Goal: Task Accomplishment & Management: Complete application form

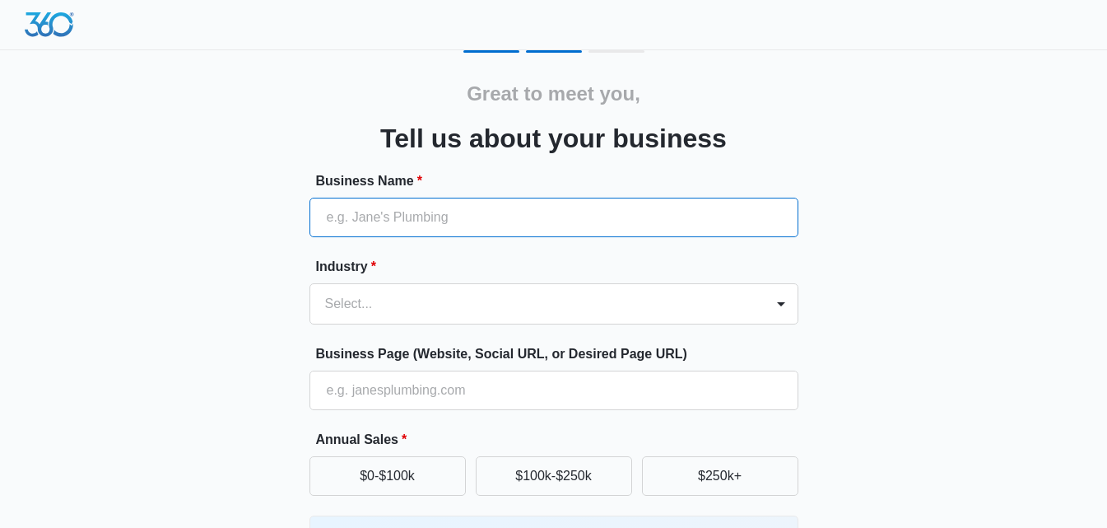
click at [399, 205] on input "Business Name *" at bounding box center [553, 218] width 489 height 40
type input "MIASER LLC."
type input "[PHONE_NUMBER]"
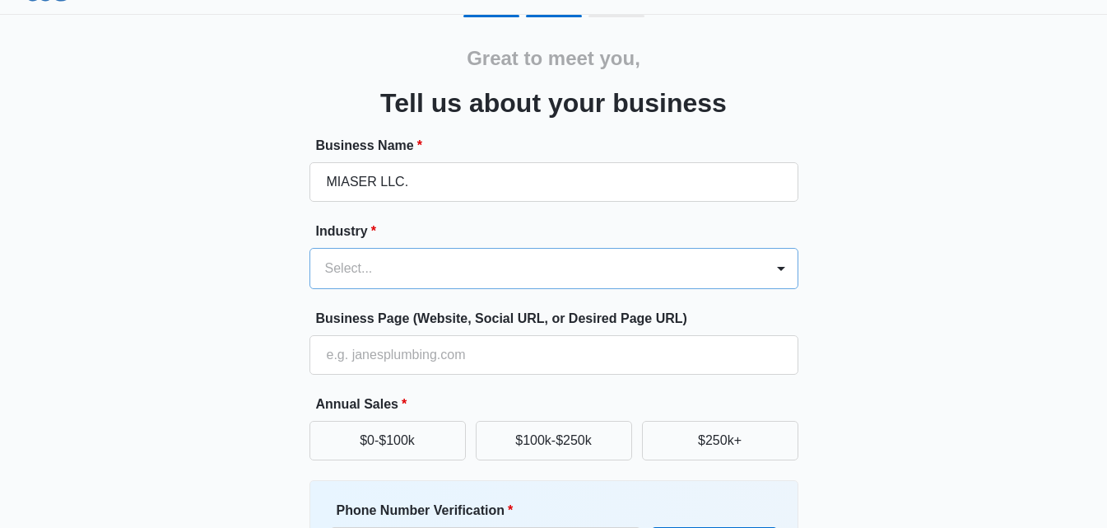
click at [434, 289] on div "Select..." at bounding box center [553, 268] width 489 height 41
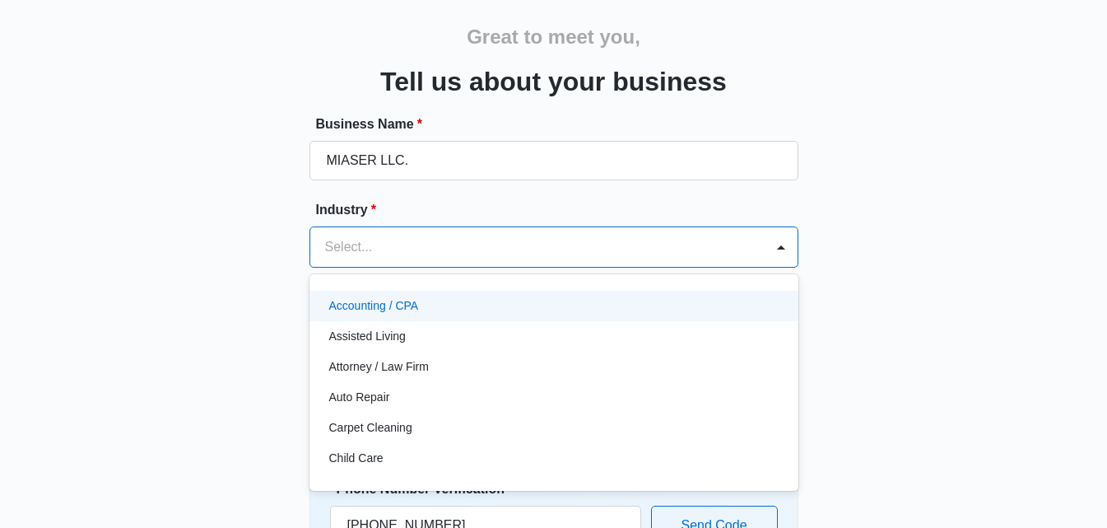
scroll to position [62, 0]
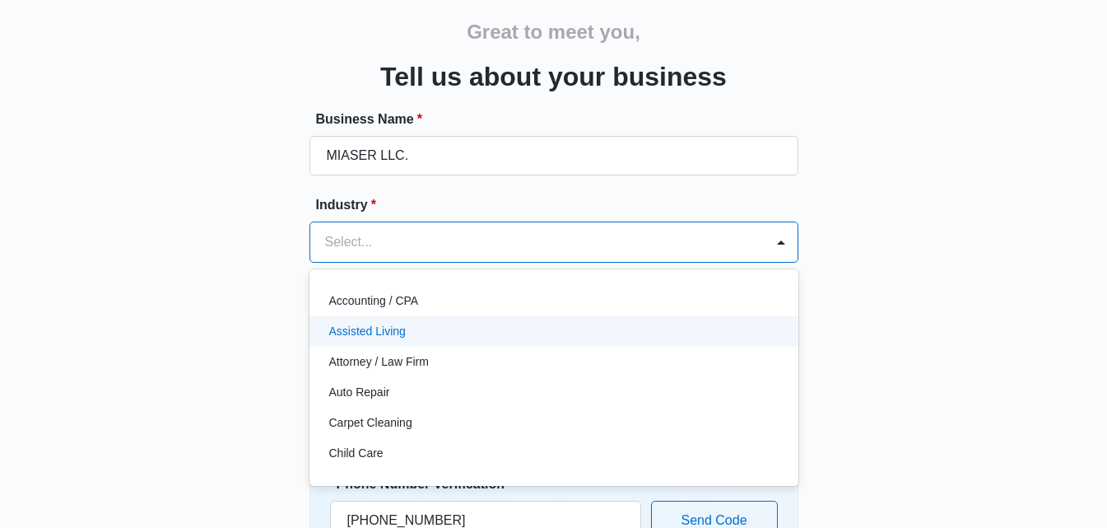
click at [496, 323] on div "Assisted Living" at bounding box center [552, 331] width 446 height 17
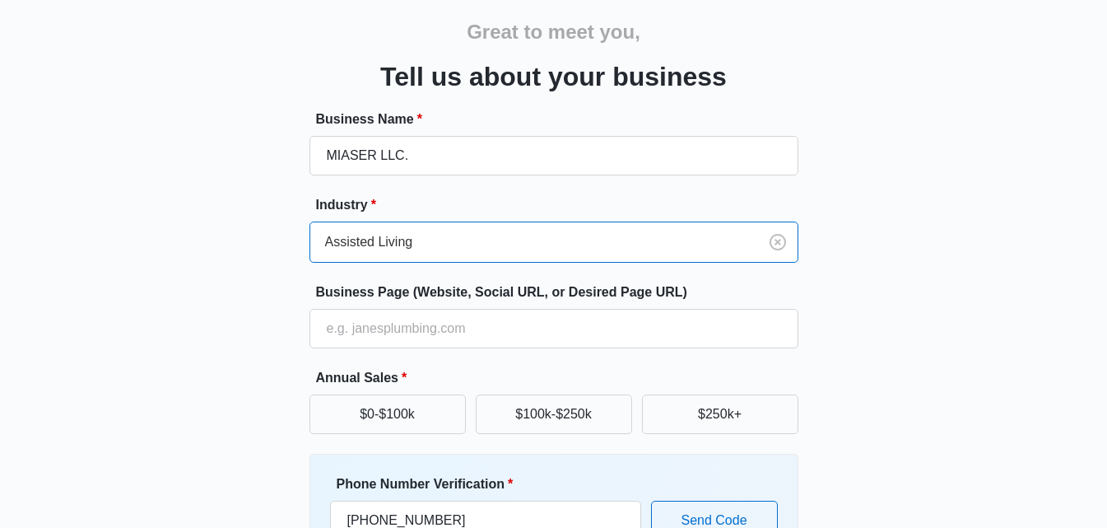
click at [633, 246] on div at bounding box center [531, 241] width 412 height 23
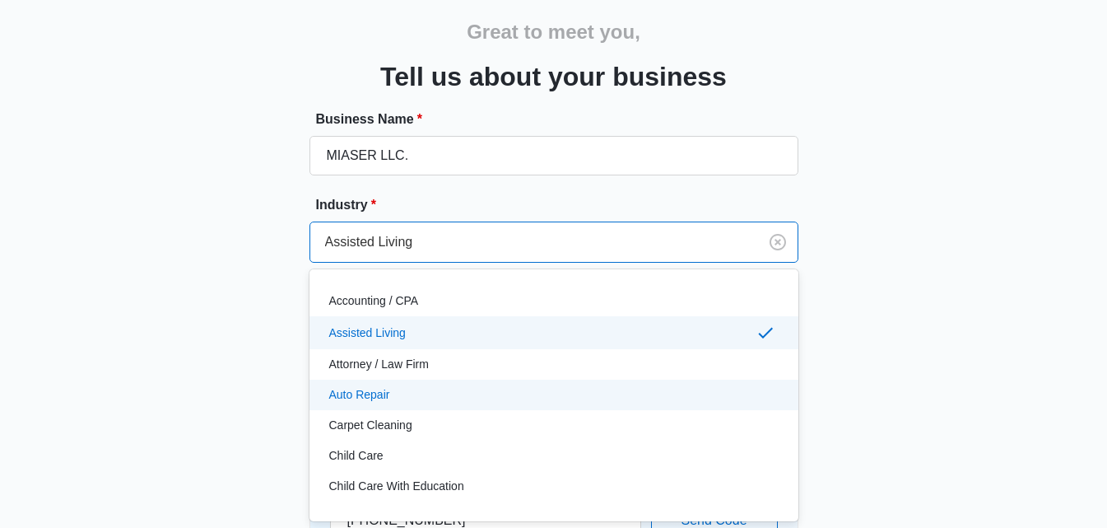
click at [468, 406] on div "Auto Repair" at bounding box center [553, 394] width 489 height 30
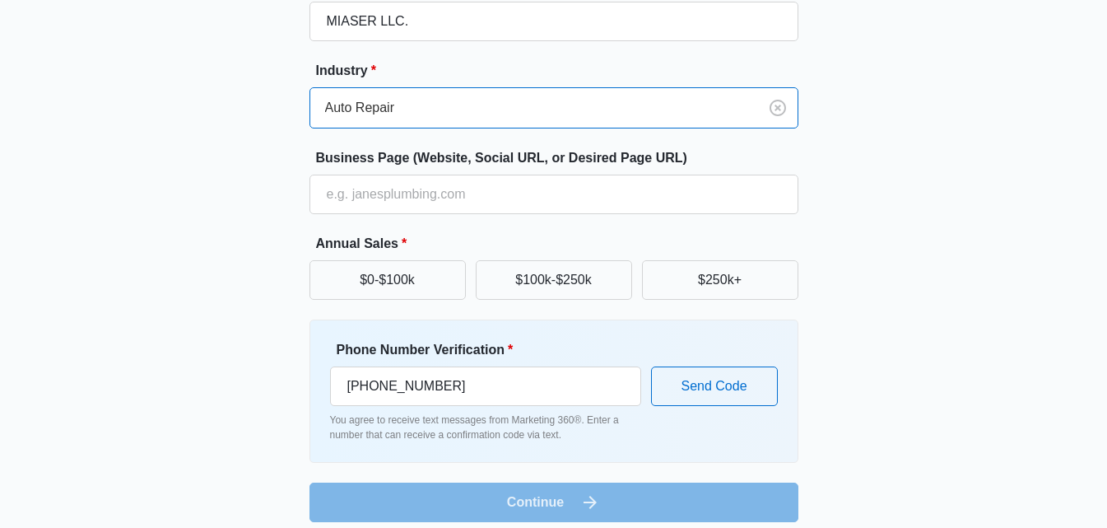
scroll to position [206, 0]
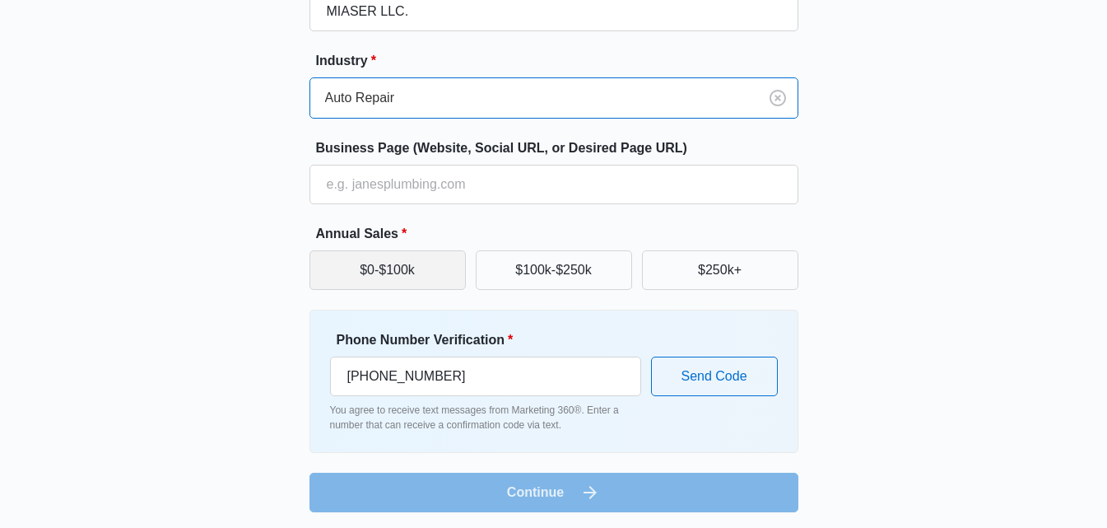
click at [416, 251] on button "$0-$100k" at bounding box center [387, 270] width 156 height 40
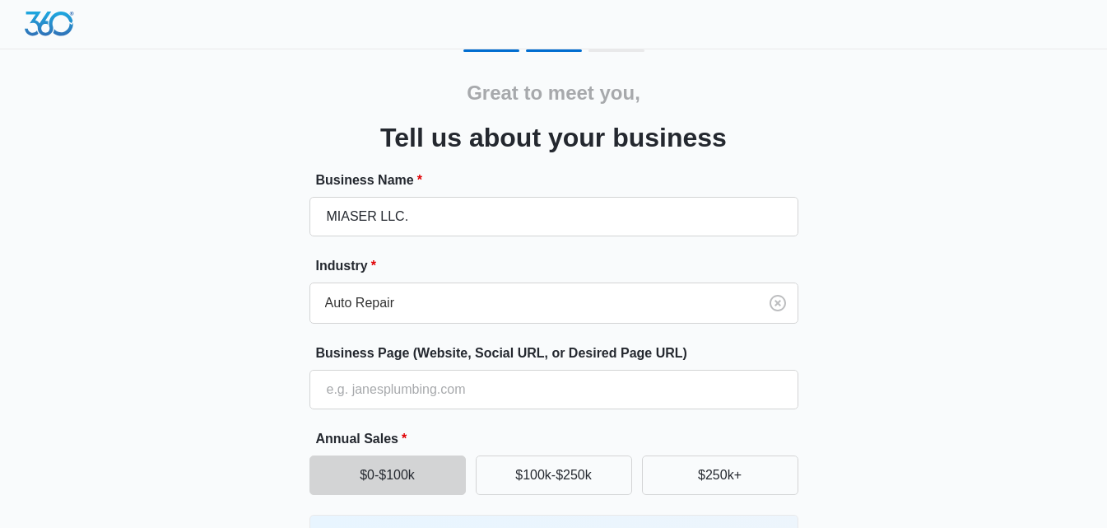
scroll to position [0, 0]
